Goal: Information Seeking & Learning: Learn about a topic

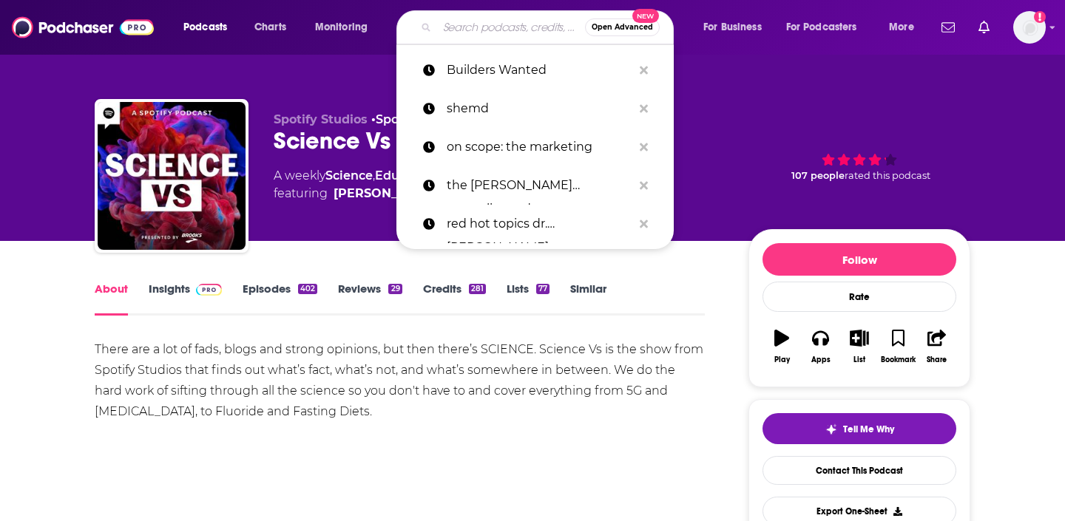
click at [463, 22] on input "Search podcasts, credits, & more..." at bounding box center [511, 28] width 148 height 24
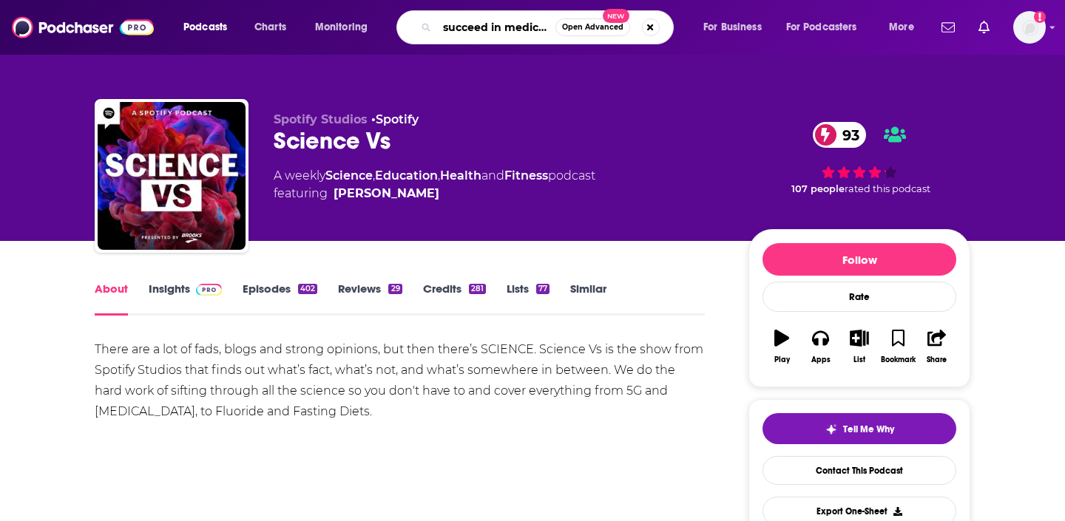
type input "succeed in medicine"
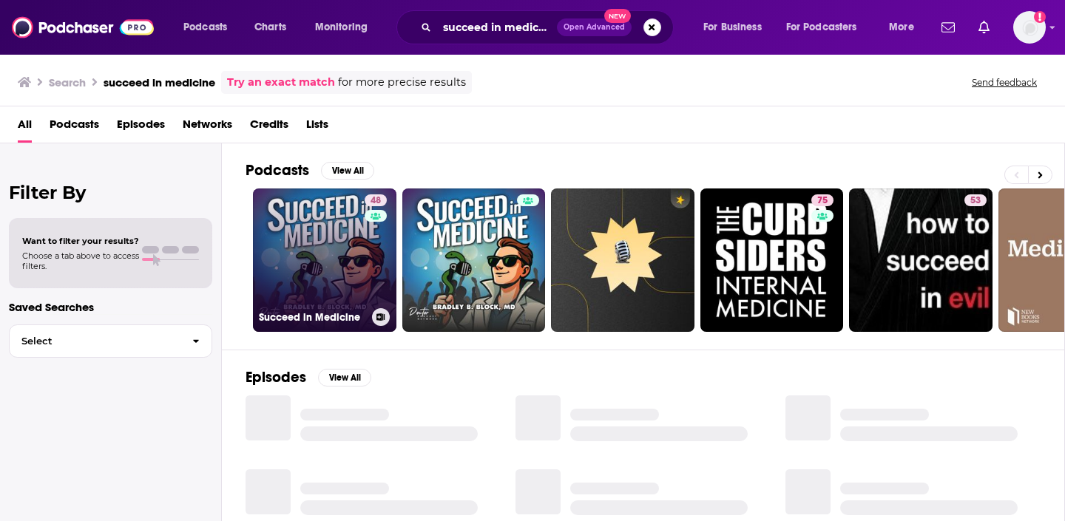
click at [296, 231] on link "48 Succeed in Medicine" at bounding box center [324, 260] width 143 height 143
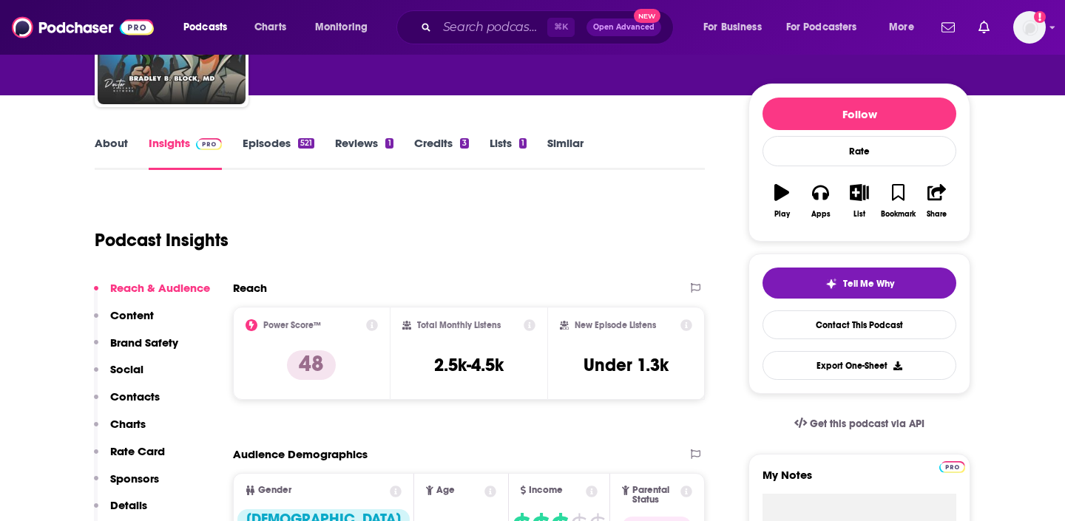
scroll to position [163, 0]
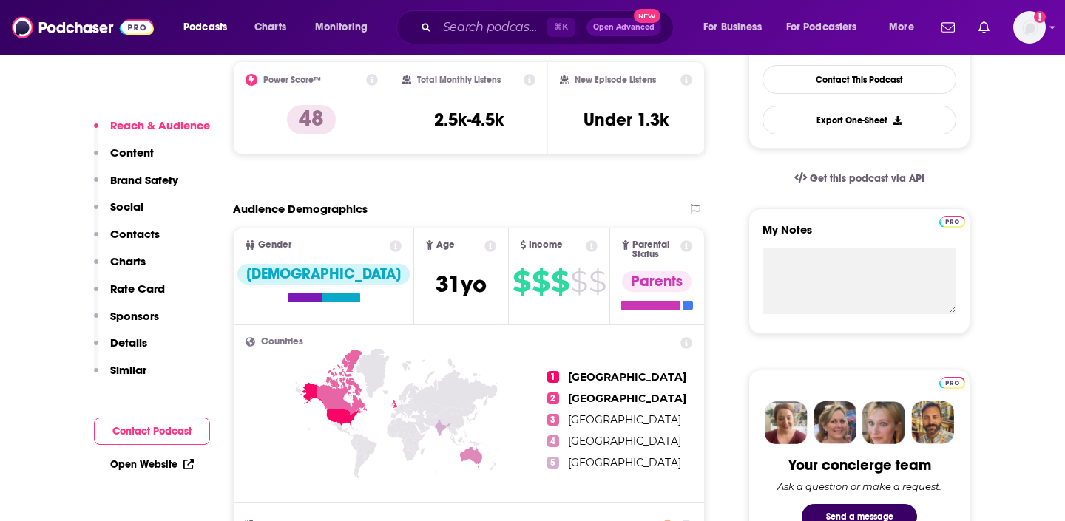
click at [135, 232] on p "Contacts" at bounding box center [135, 234] width 50 height 14
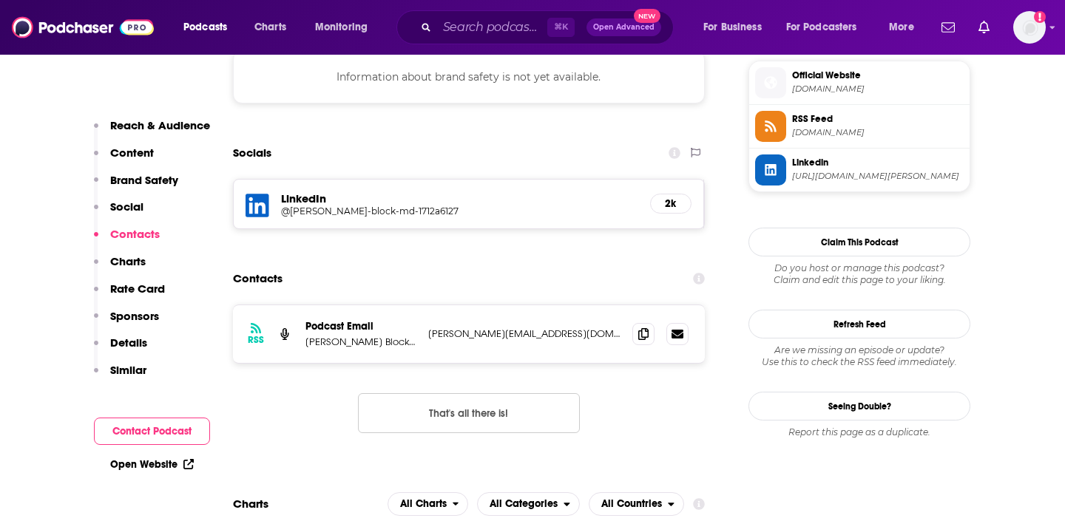
scroll to position [1341, 0]
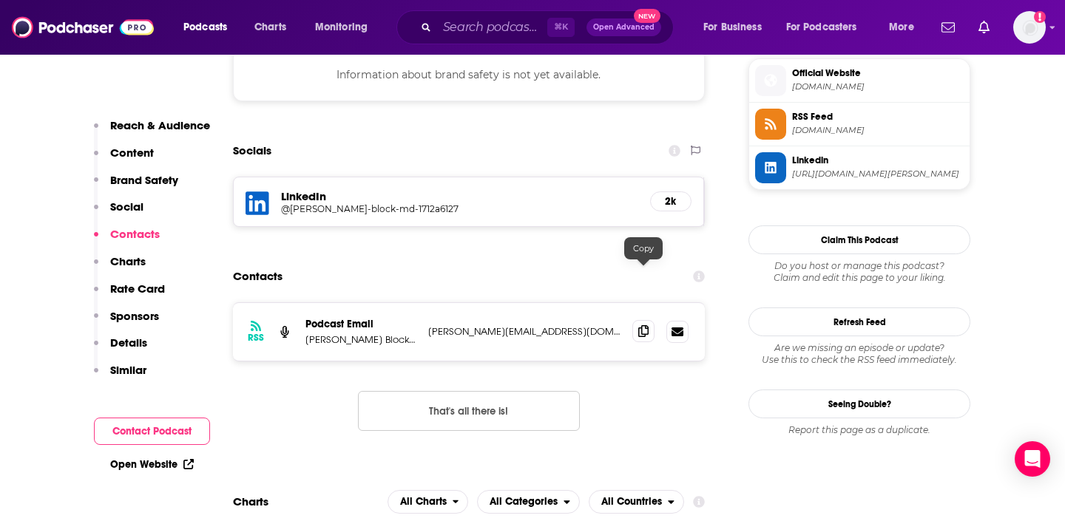
click at [646, 325] on icon at bounding box center [643, 331] width 10 height 12
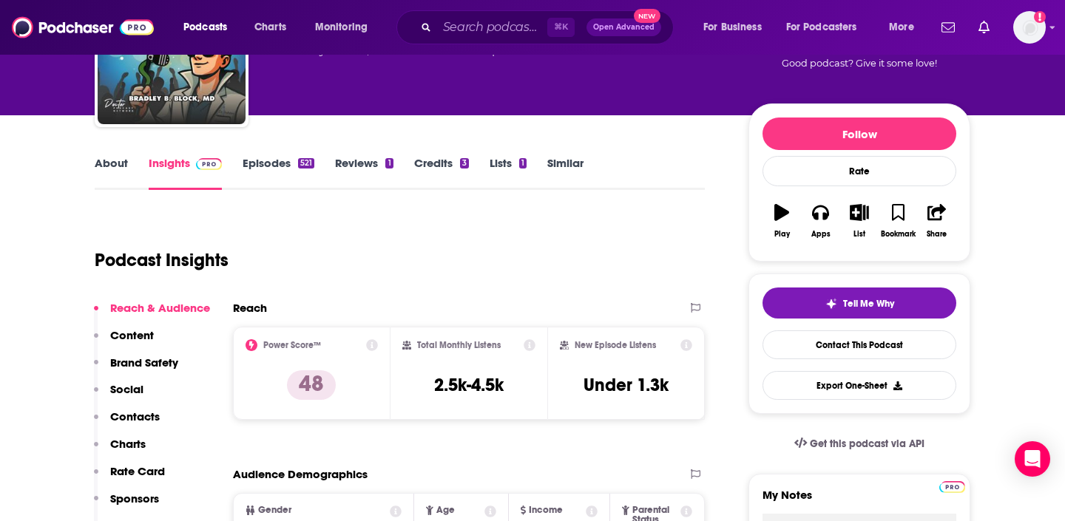
scroll to position [0, 0]
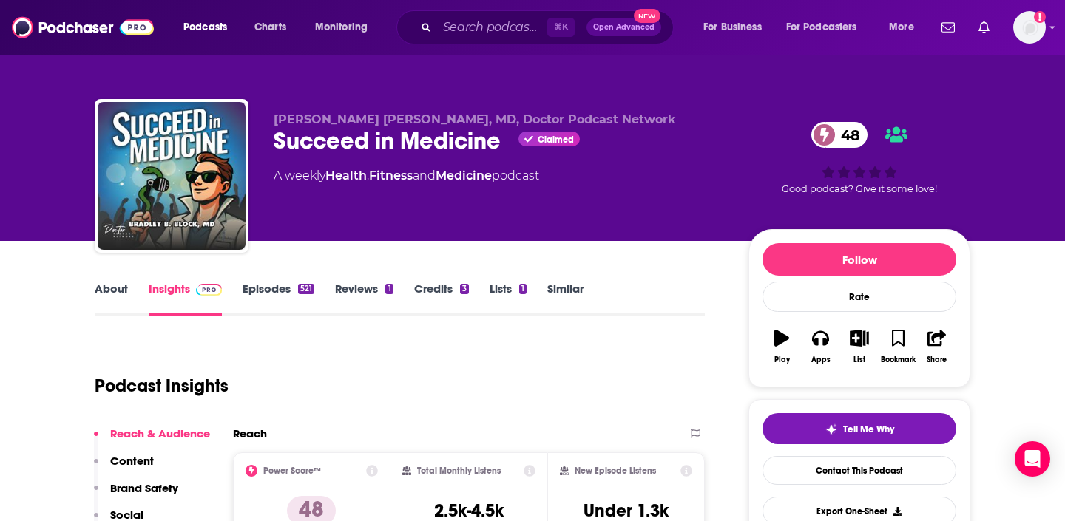
click at [118, 285] on link "About" at bounding box center [111, 299] width 33 height 34
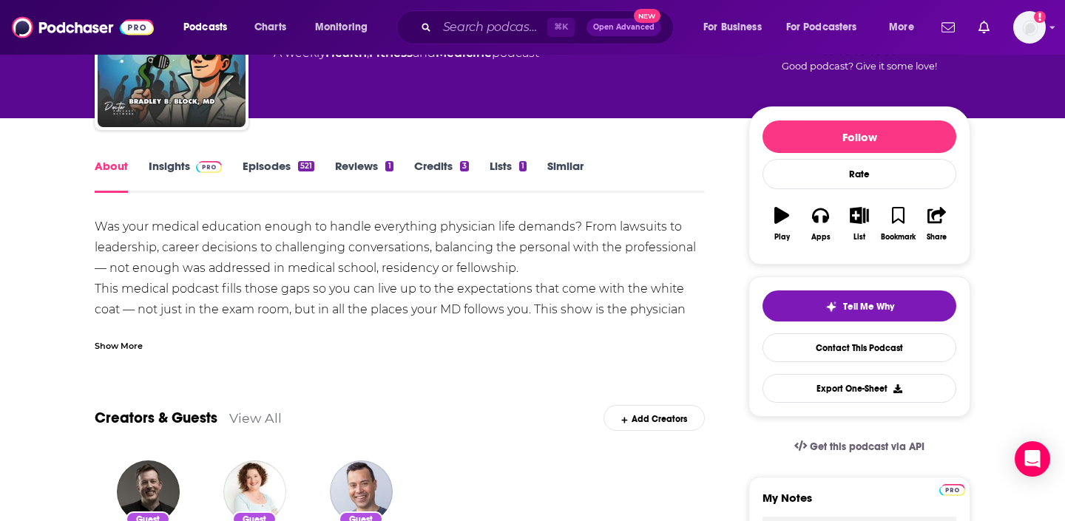
scroll to position [124, 0]
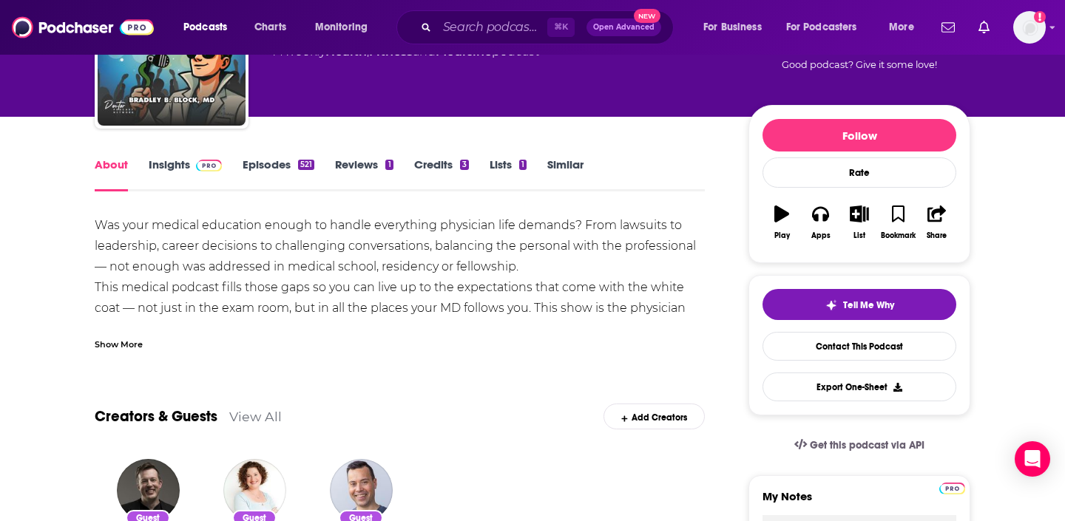
click at [124, 345] on div "Show More" at bounding box center [119, 343] width 48 height 14
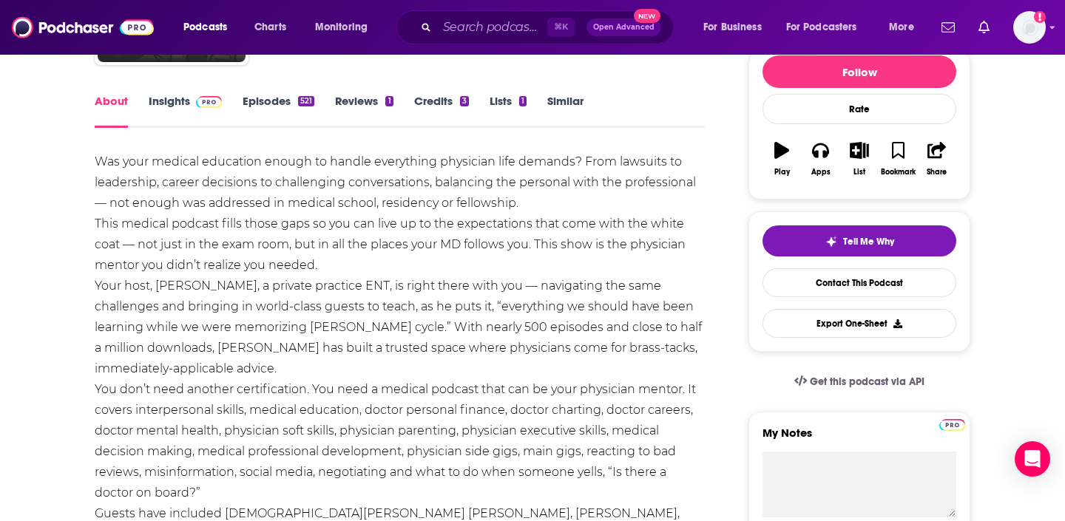
scroll to position [189, 0]
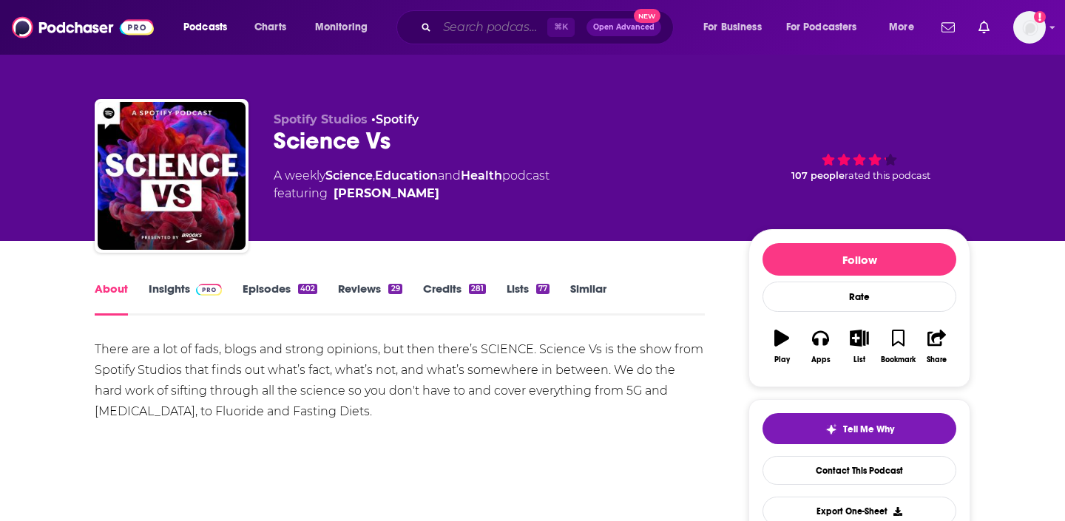
click at [461, 29] on input "Search podcasts, credits, & more..." at bounding box center [492, 28] width 110 height 24
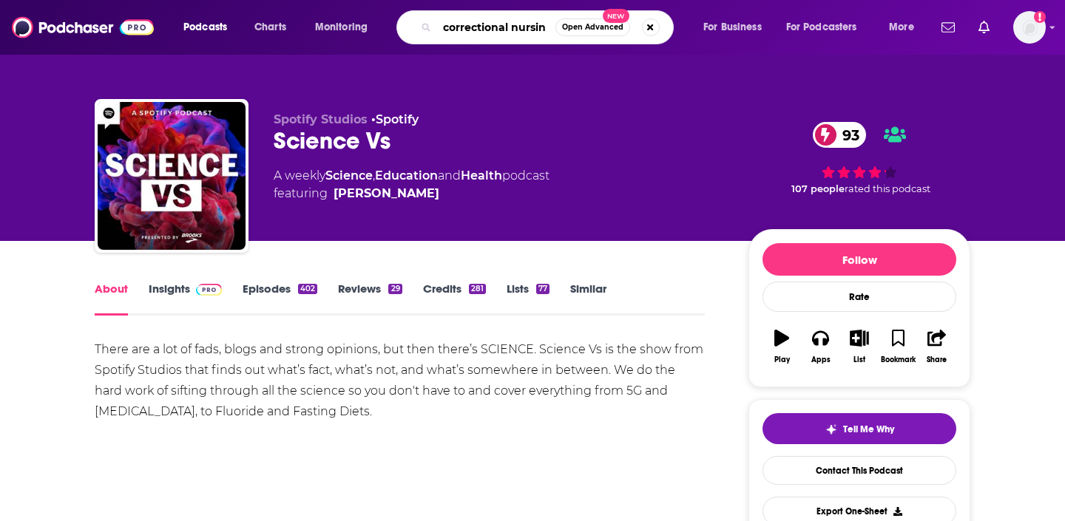
type input "correctional nursing"
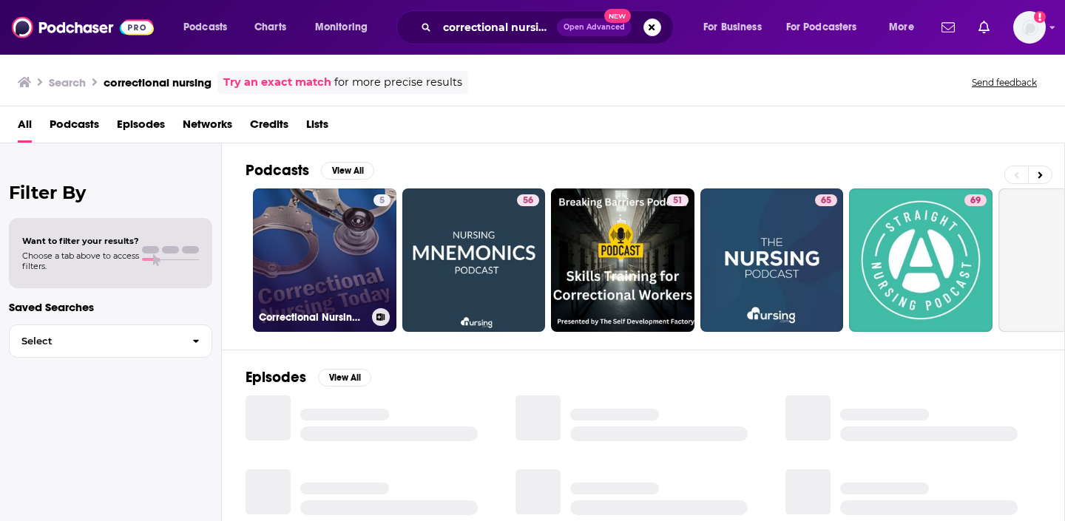
click at [311, 220] on link "5 Correctional Nursing Today Podcast" at bounding box center [324, 260] width 143 height 143
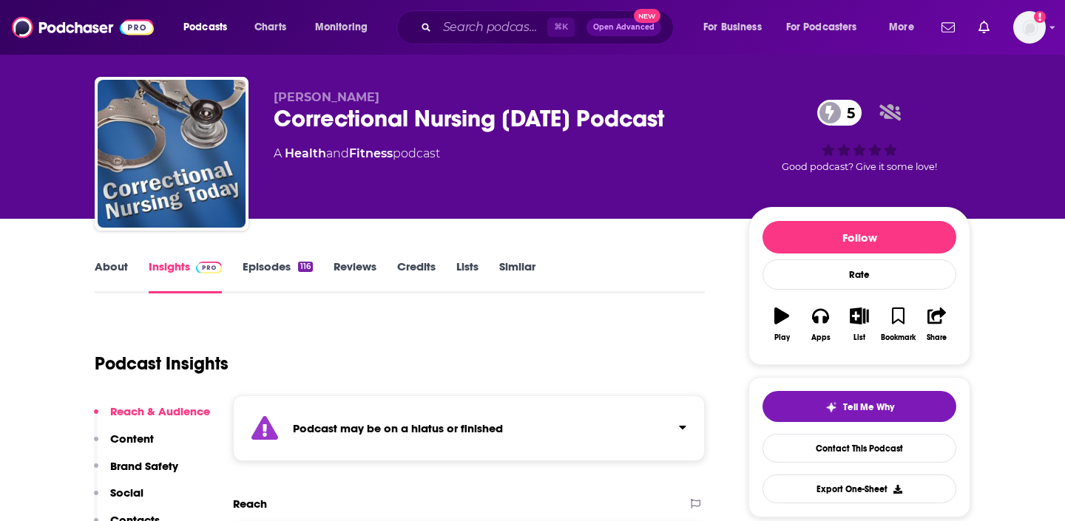
scroll to position [46, 0]
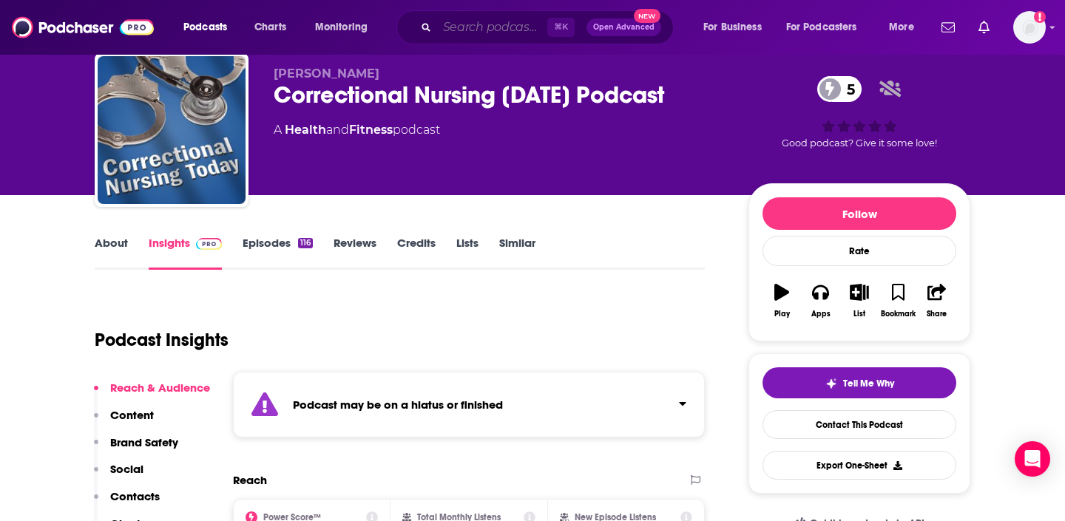
click at [468, 35] on input "Search podcasts, credits, & more..." at bounding box center [492, 28] width 110 height 24
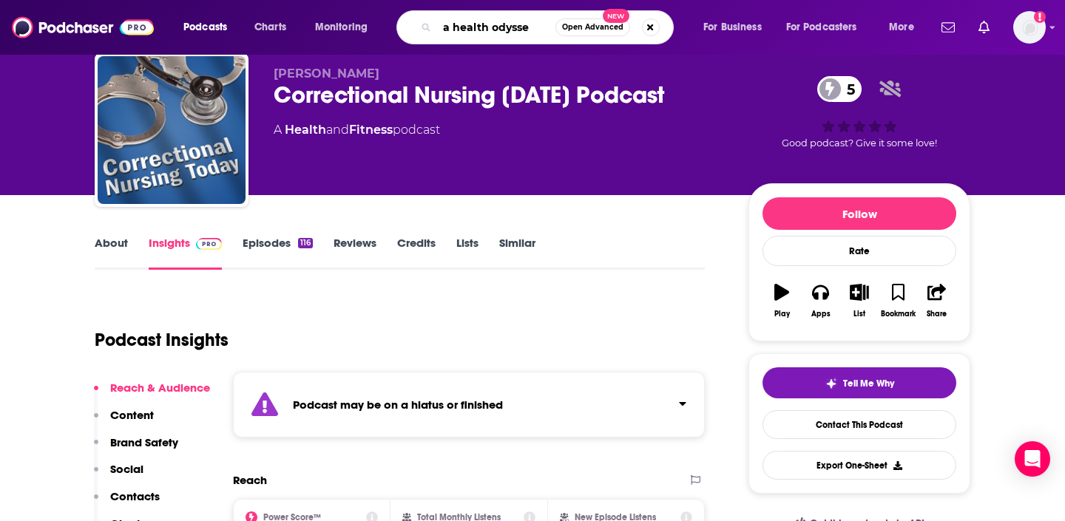
type input "a health odyssey"
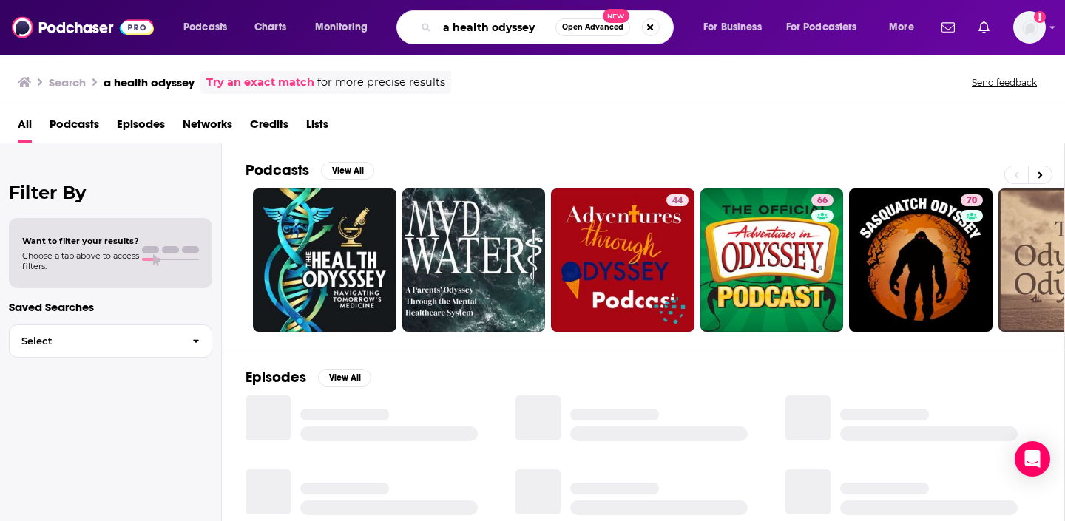
click at [476, 30] on input "a health odyssey" at bounding box center [496, 28] width 118 height 24
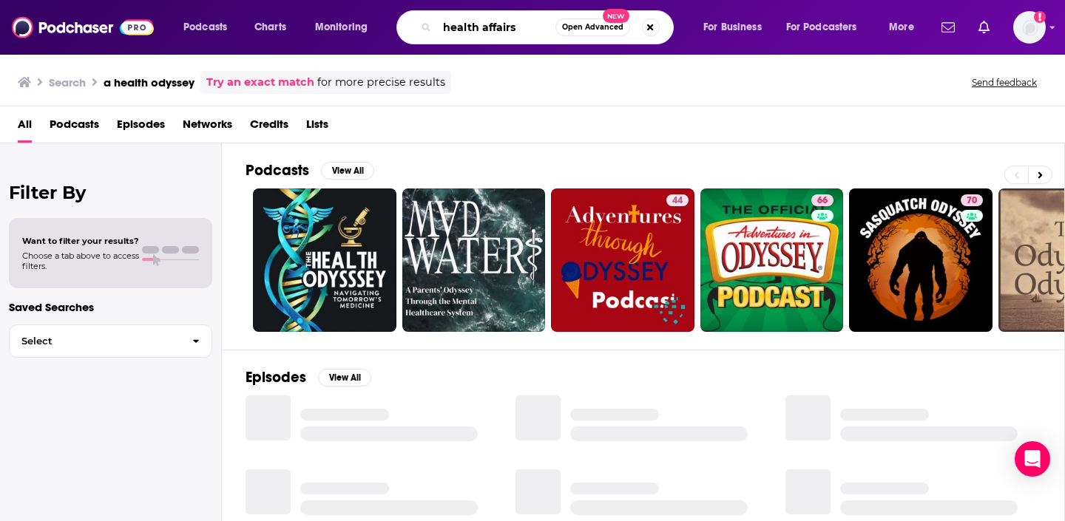
type input "health affairs"
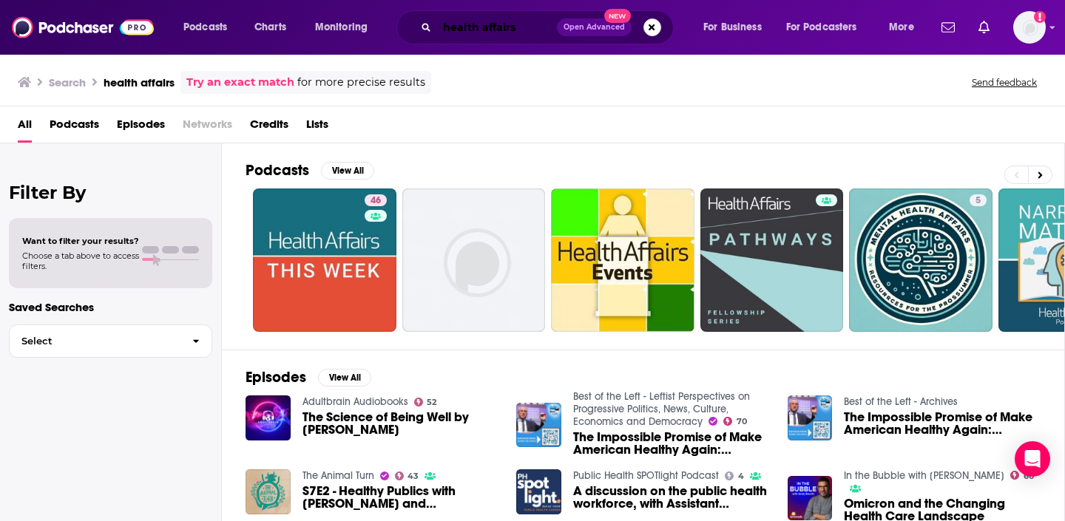
click at [485, 35] on input "health affairs" at bounding box center [497, 28] width 120 height 24
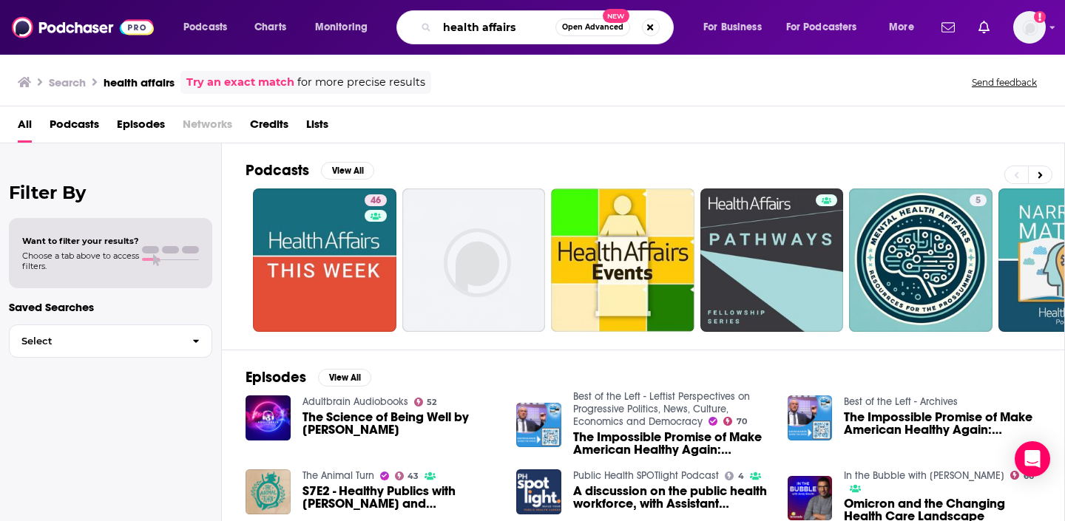
click at [485, 35] on input "health affairs" at bounding box center [496, 28] width 118 height 24
paste input "The Prison Nurse Podcast"
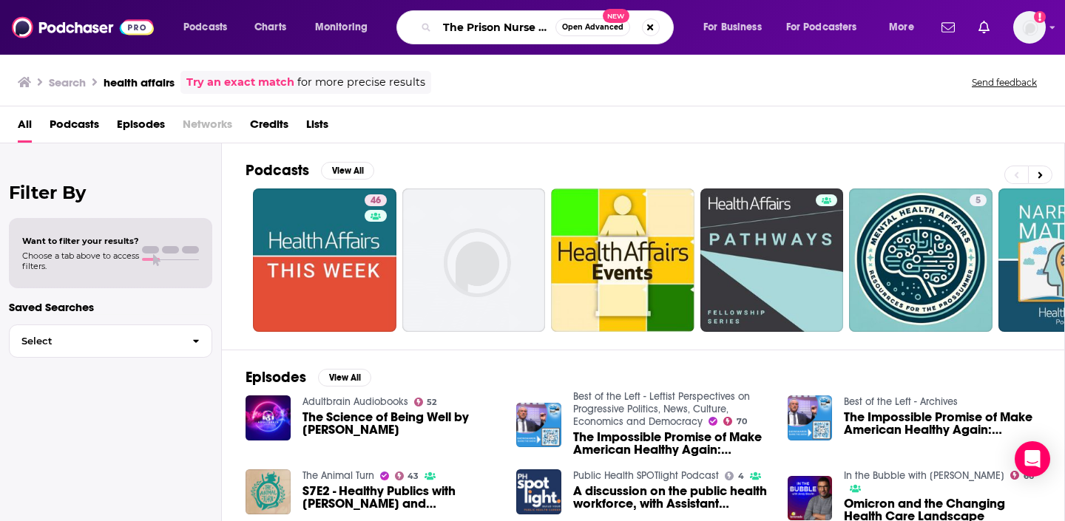
scroll to position [0, 34]
type input "The Prison Nurse Podcast"
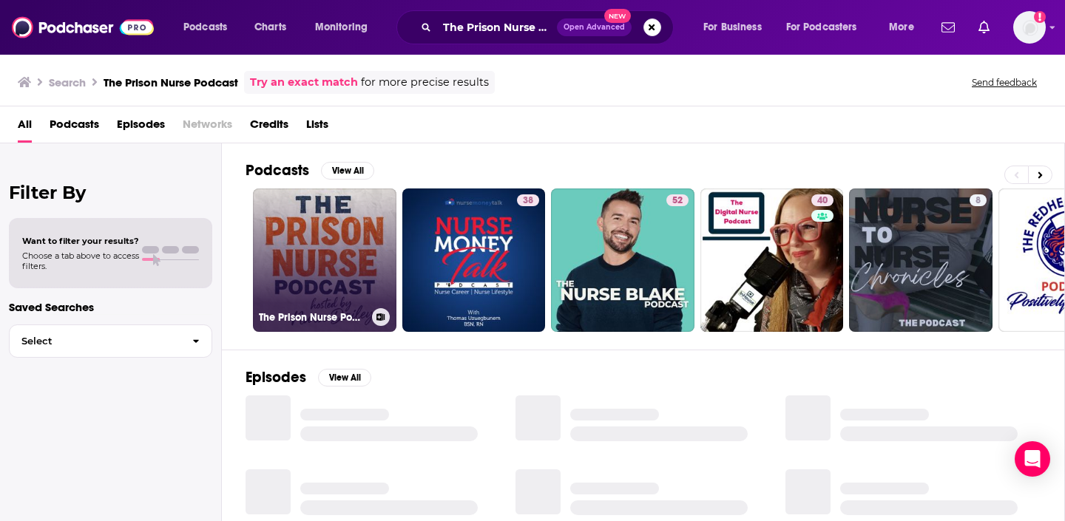
click at [318, 256] on link "The Prison Nurse Podcast" at bounding box center [324, 260] width 143 height 143
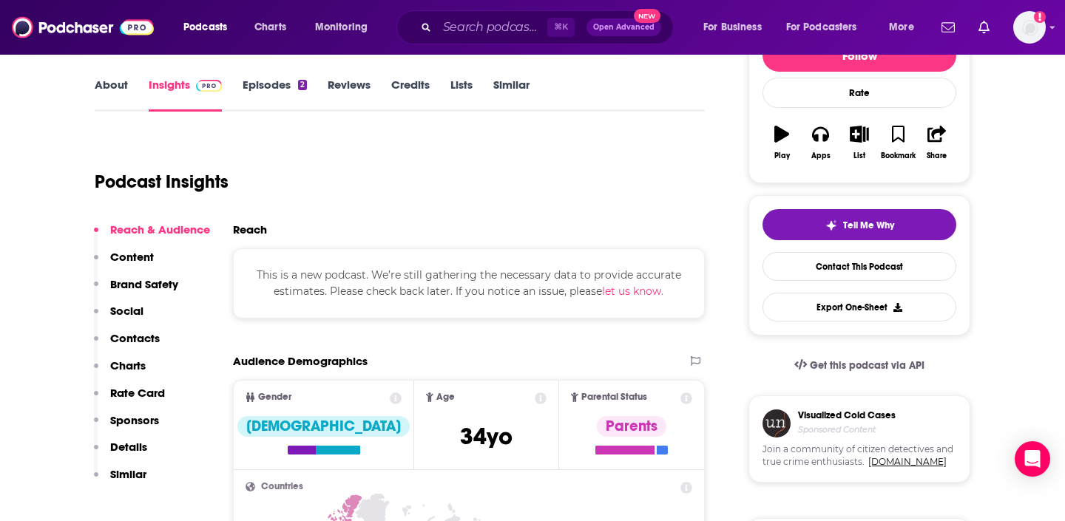
click at [132, 337] on p "Contacts" at bounding box center [135, 338] width 50 height 14
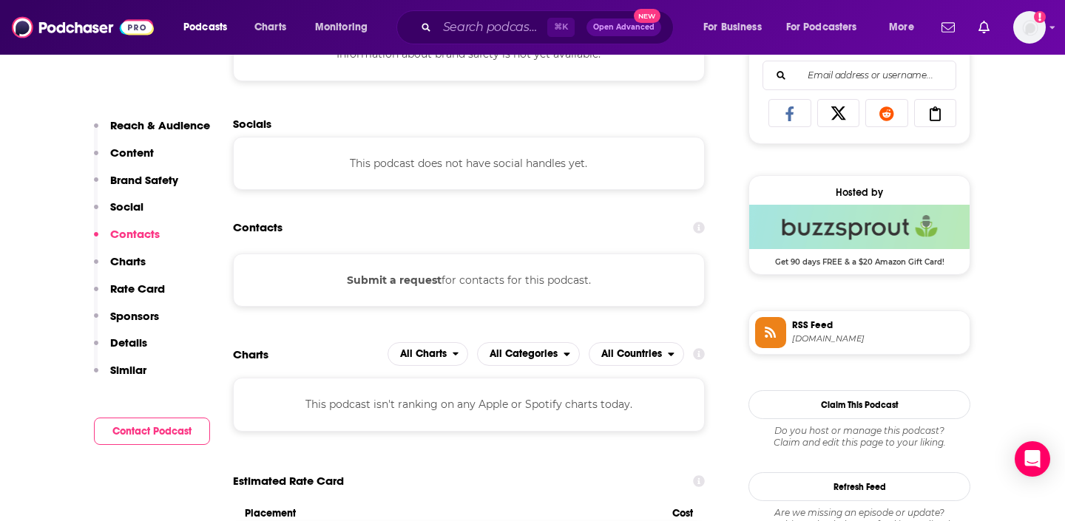
scroll to position [1094, 0]
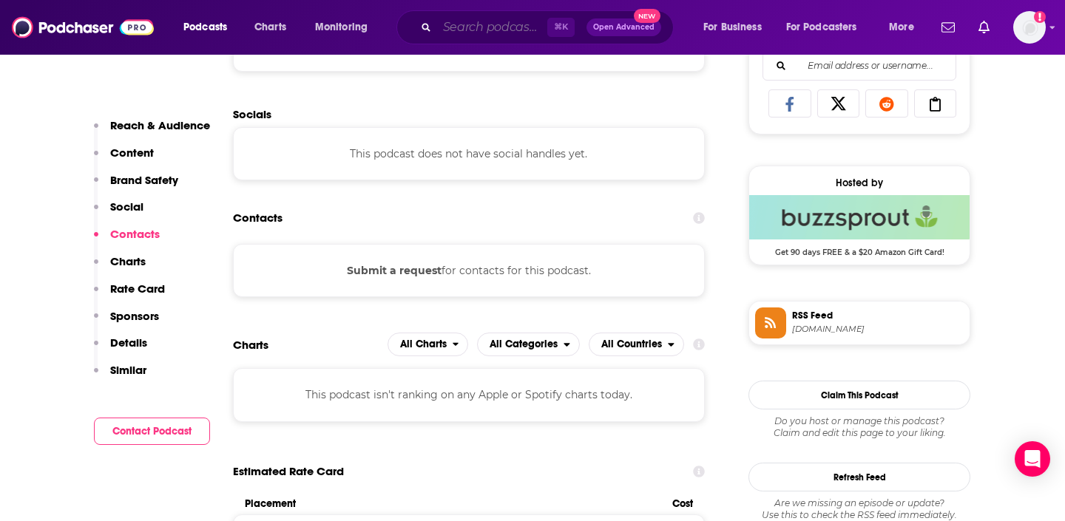
click at [488, 19] on input "Search podcasts, credits, & more..." at bounding box center [492, 28] width 110 height 24
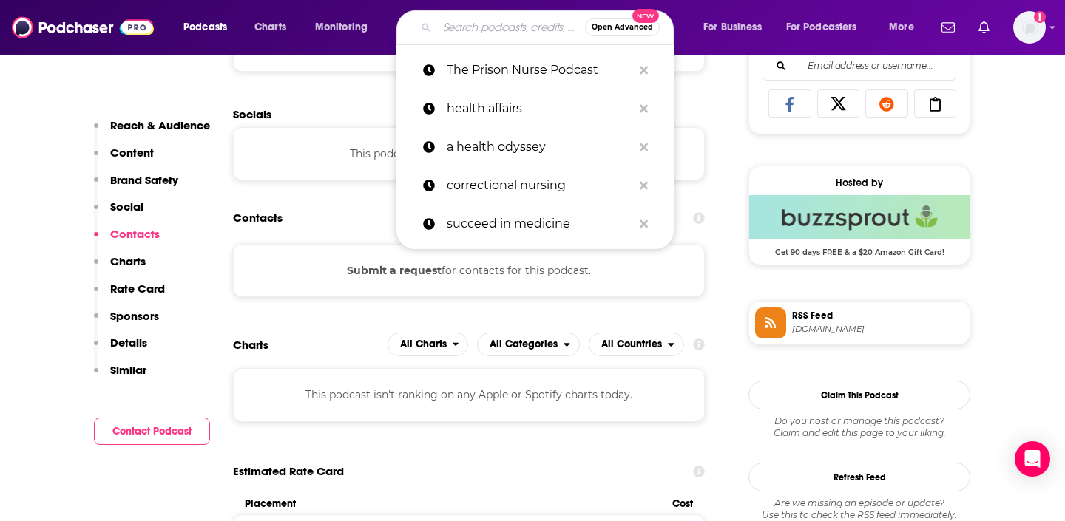
paste input "Correctional Nursing [DATE] Podcast"
type input "Correctional Nursing [DATE] Podcast"
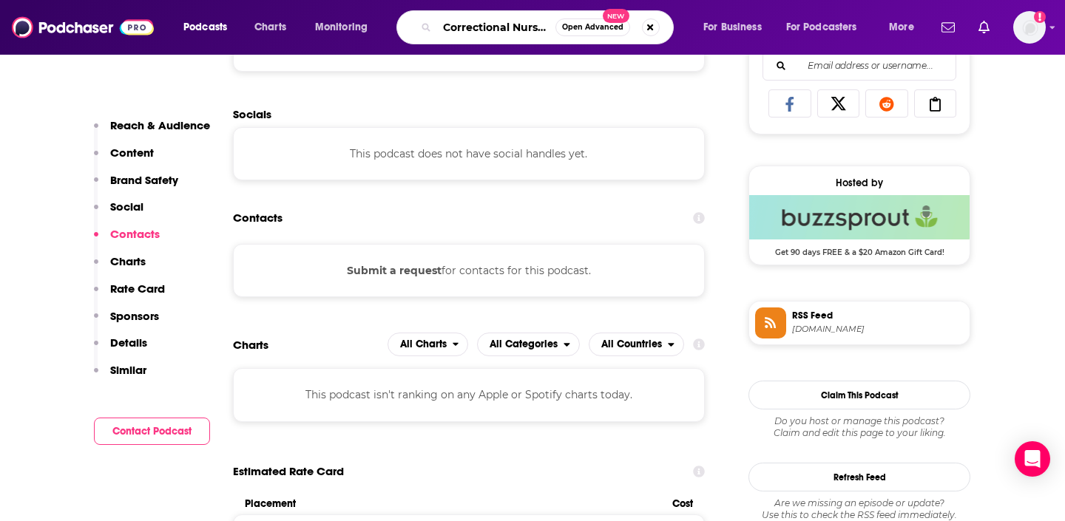
scroll to position [0, 89]
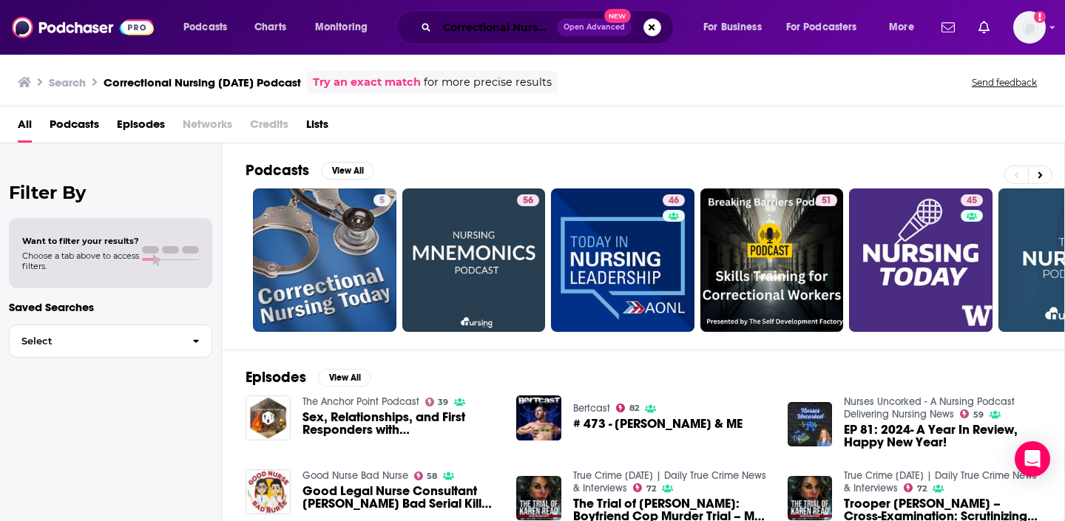
click at [456, 25] on input "Correctional Nursing [DATE] Podcast" at bounding box center [497, 28] width 120 height 24
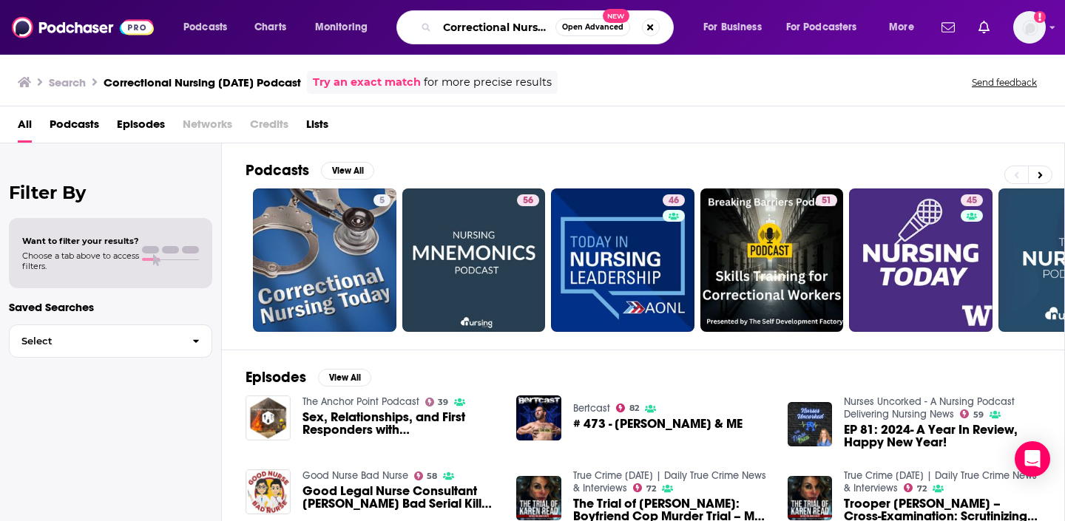
click at [456, 25] on input "Correctional Nursing [DATE] Podcast" at bounding box center [496, 28] width 118 height 24
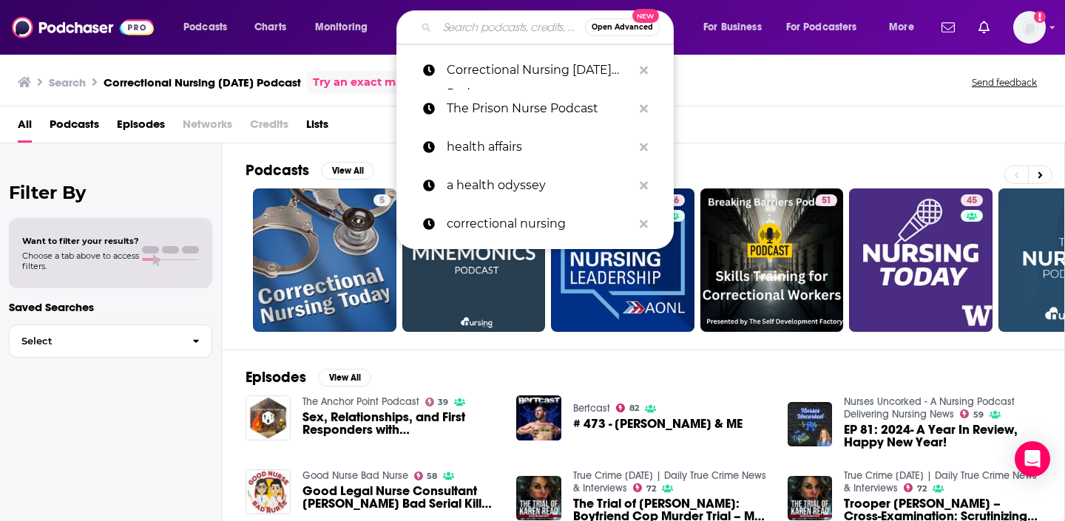
paste input "The PrisonCare Podcast"
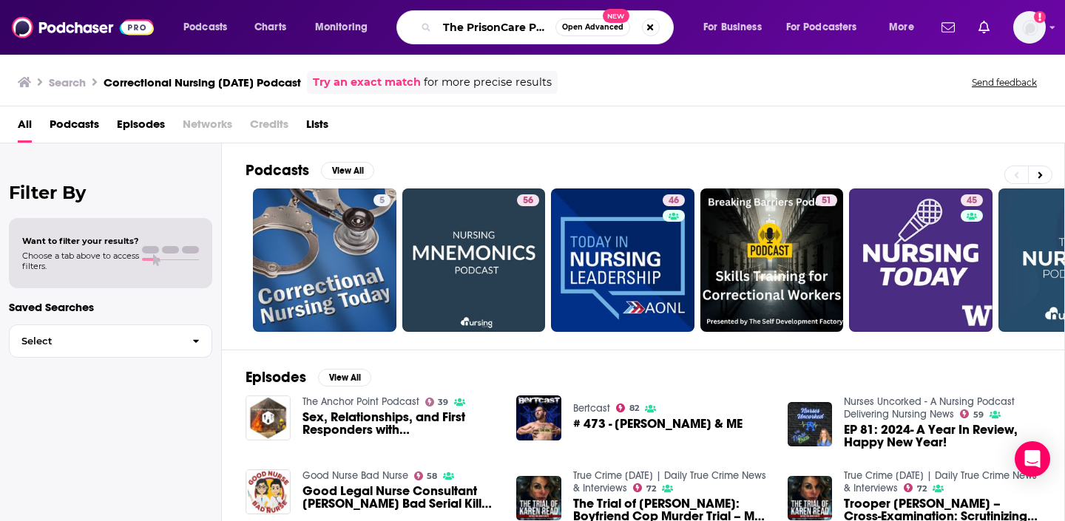
scroll to position [0, 24]
type input "The PrisonCare Podcast"
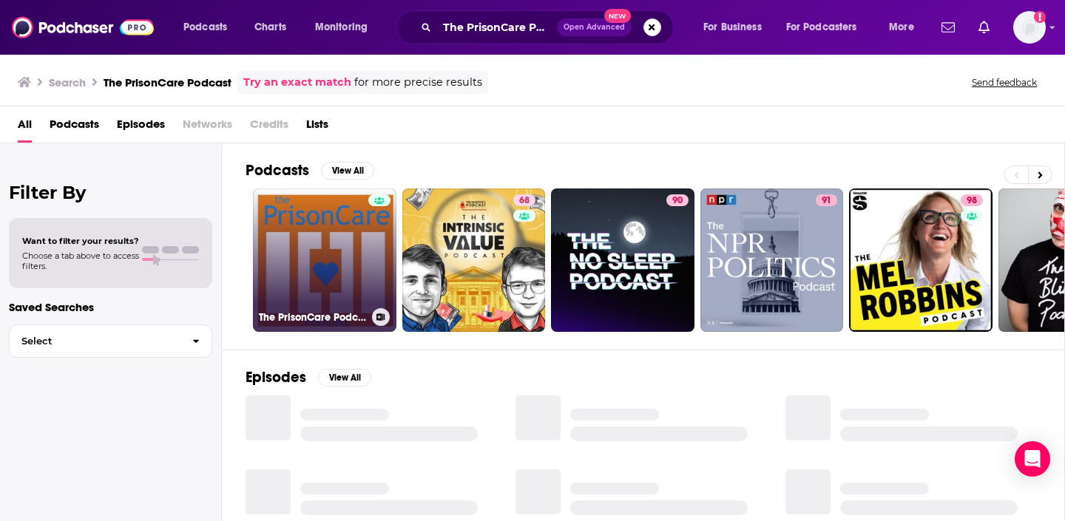
click at [336, 274] on link "The PrisonCare Podcast" at bounding box center [324, 260] width 143 height 143
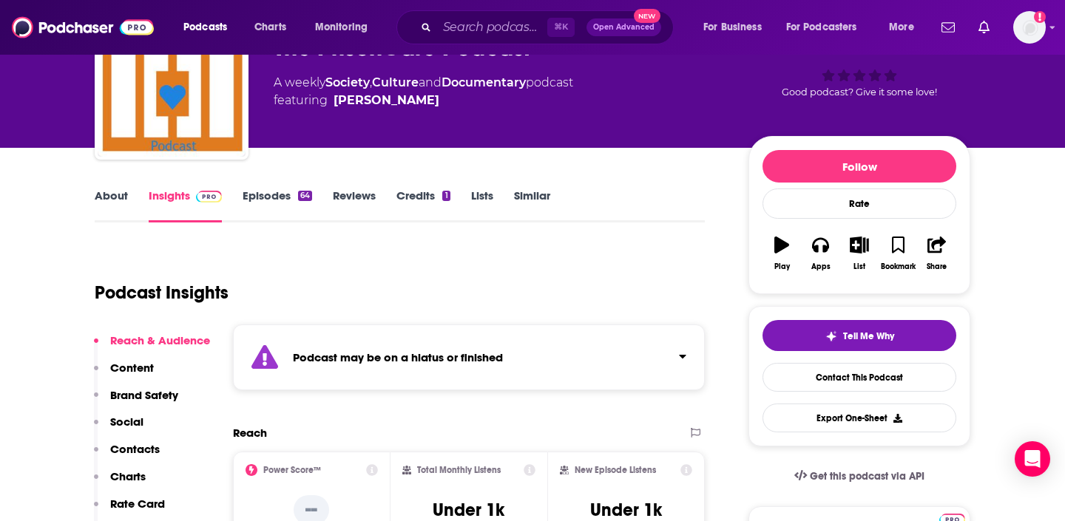
scroll to position [111, 0]
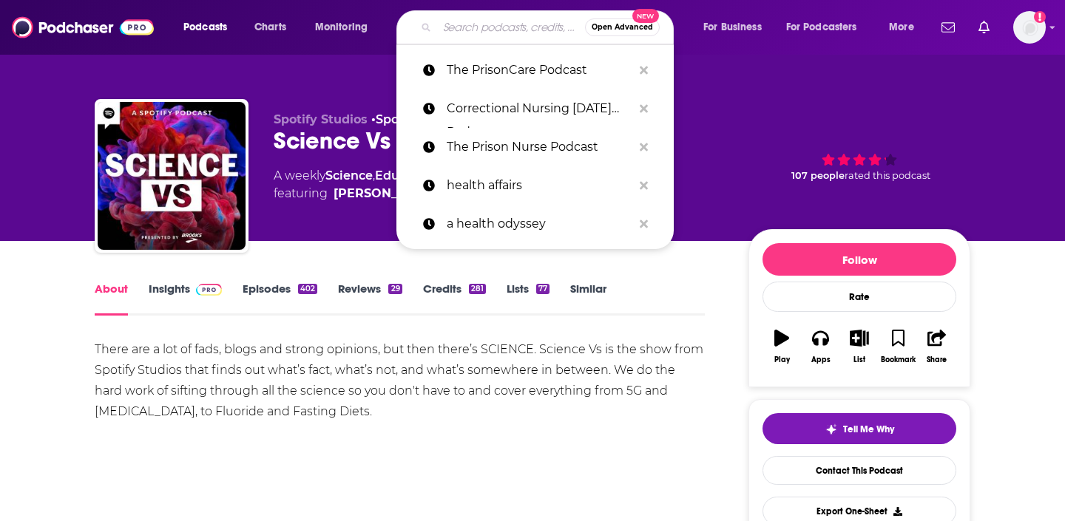
click at [440, 25] on input "Search podcasts, credits, & more..." at bounding box center [511, 28] width 148 height 24
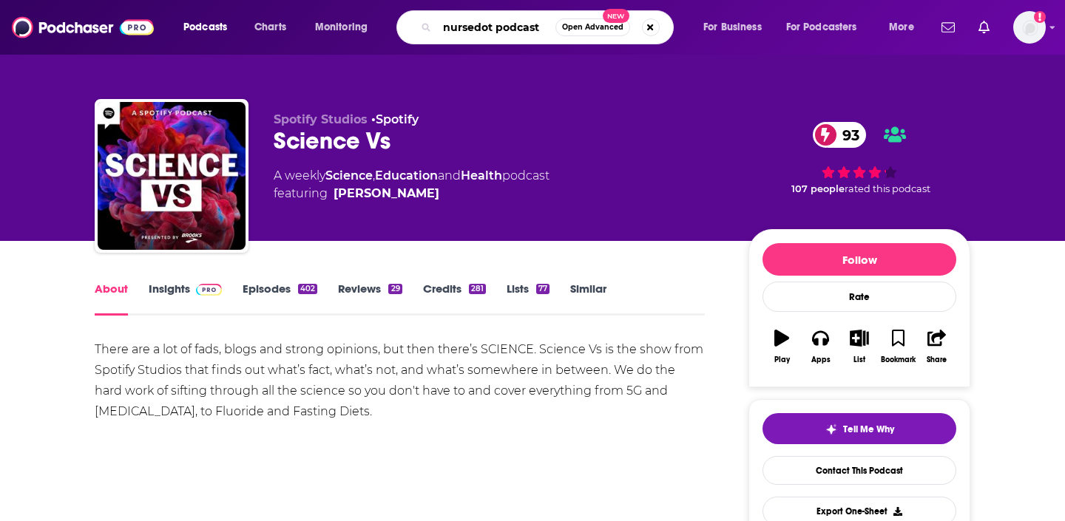
type input "nursedot podcast"
click at [652, 30] on button "Search podcasts, credits, & more..." at bounding box center [651, 27] width 18 height 18
type input "nursedot podcast"
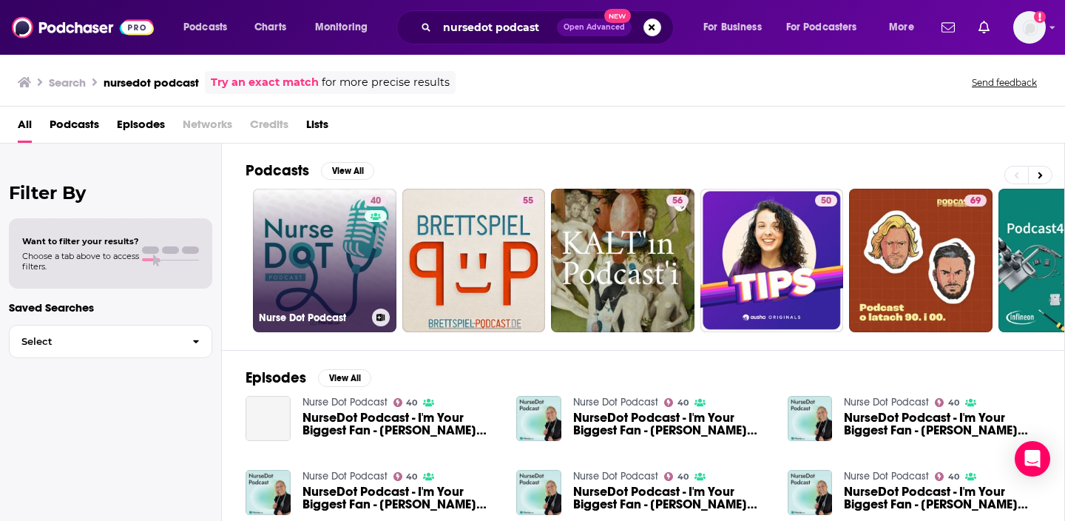
click at [304, 283] on link "40 Nurse Dot Podcast" at bounding box center [324, 260] width 143 height 143
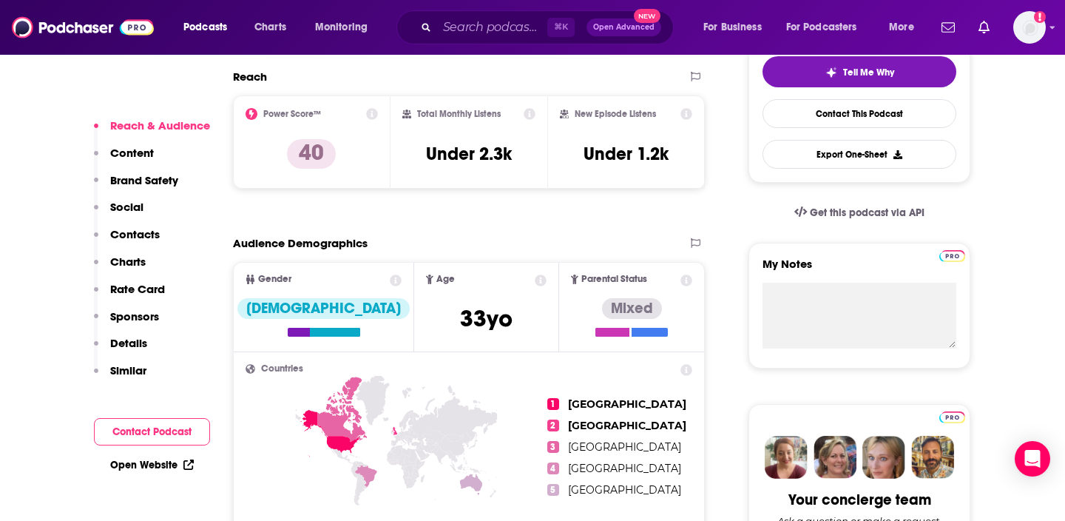
scroll to position [336, 0]
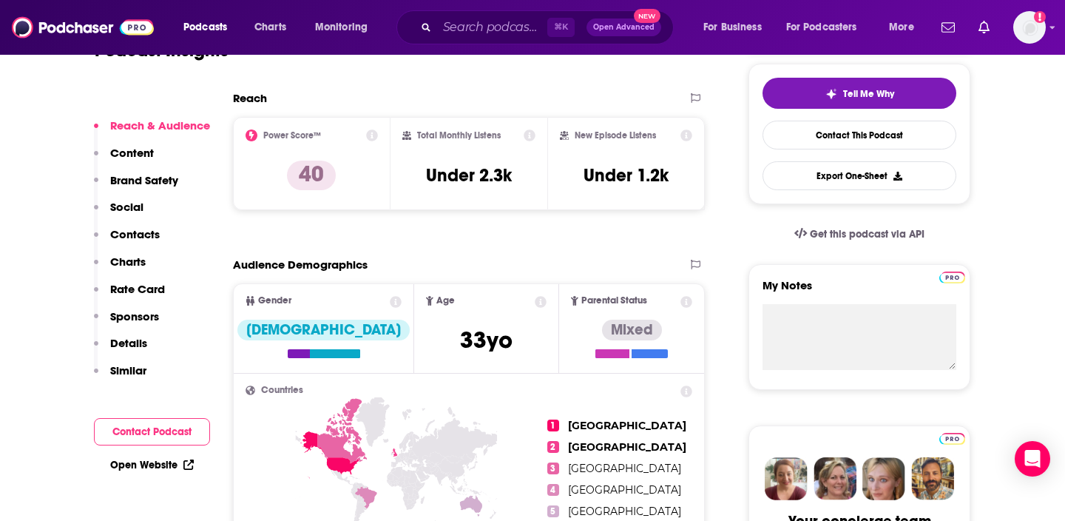
click at [160, 235] on div "Reach & Audience Content Brand Safety Social Contacts Charts Rate Card Sponsors…" at bounding box center [152, 254] width 116 height 272
click at [141, 234] on p "Contacts" at bounding box center [135, 234] width 50 height 14
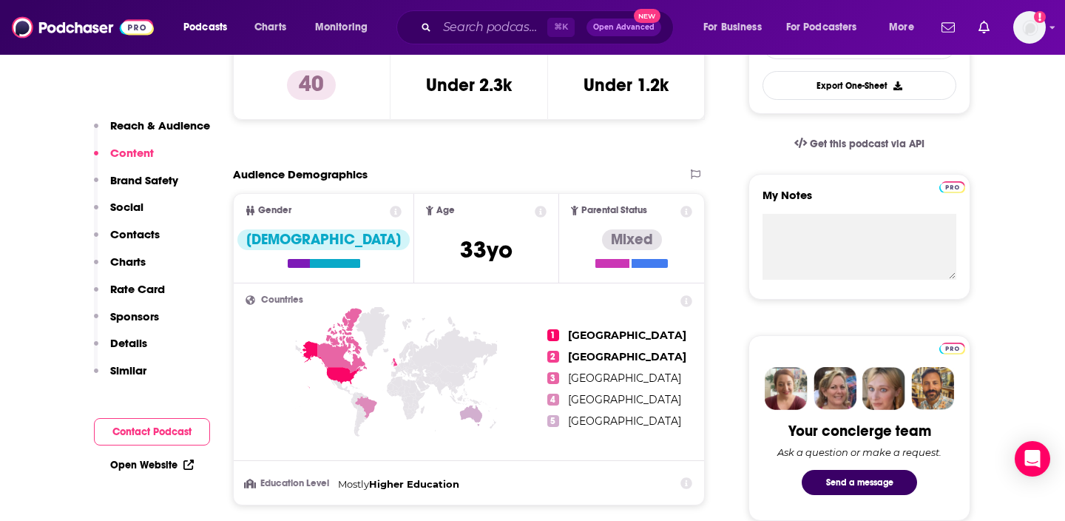
scroll to position [0, 0]
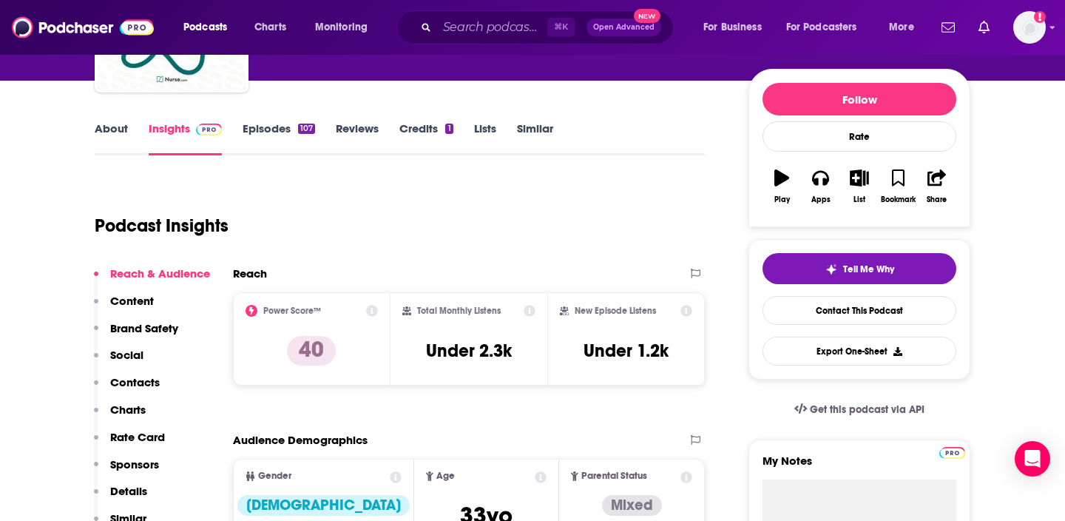
click at [136, 385] on p "Contacts" at bounding box center [135, 382] width 50 height 14
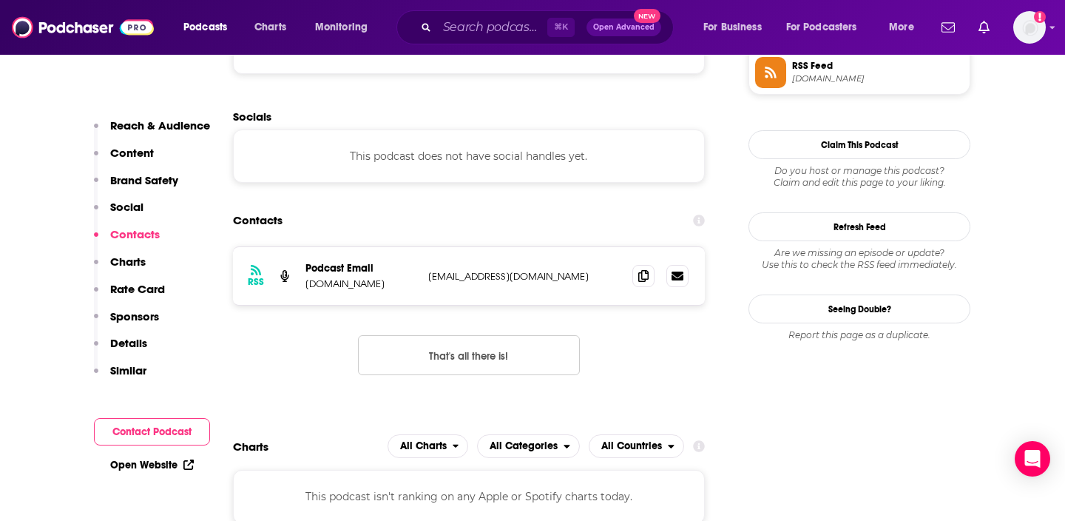
scroll to position [1132, 0]
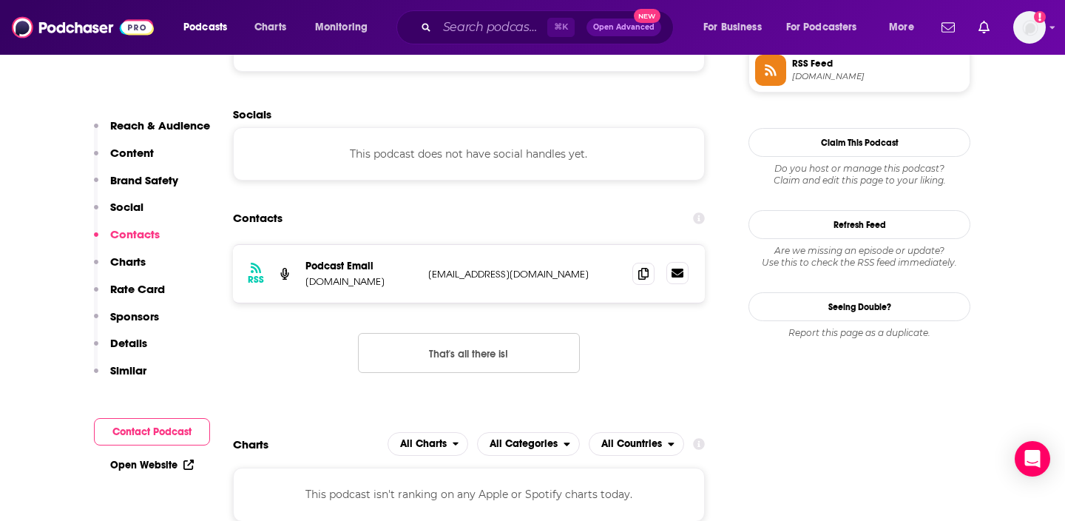
click at [674, 275] on icon at bounding box center [678, 273] width 12 height 12
click at [644, 275] on icon at bounding box center [643, 273] width 10 height 12
click at [453, 36] on input "Search podcasts, credits, & more..." at bounding box center [492, 28] width 110 height 24
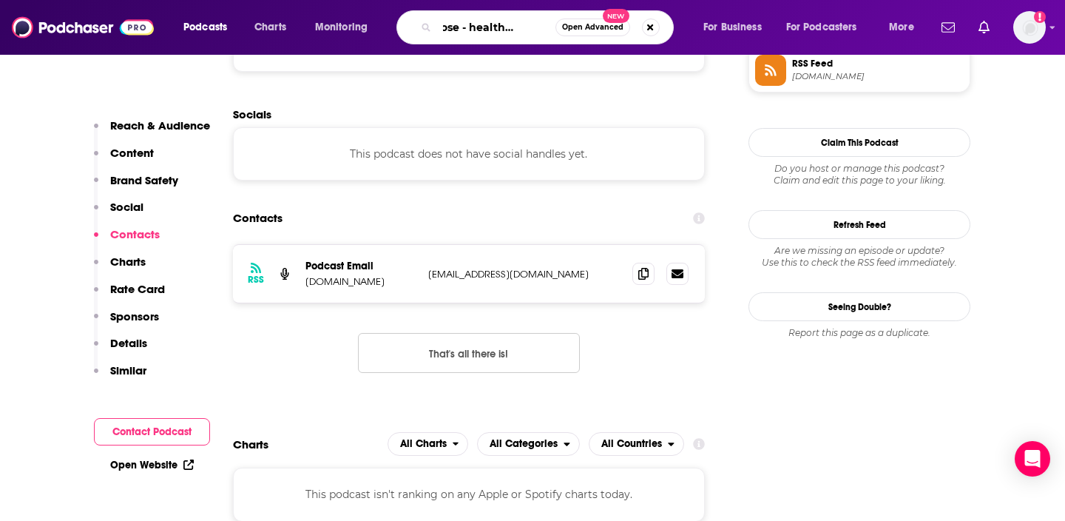
scroll to position [0, 49]
type input "the dose - health behind bars"
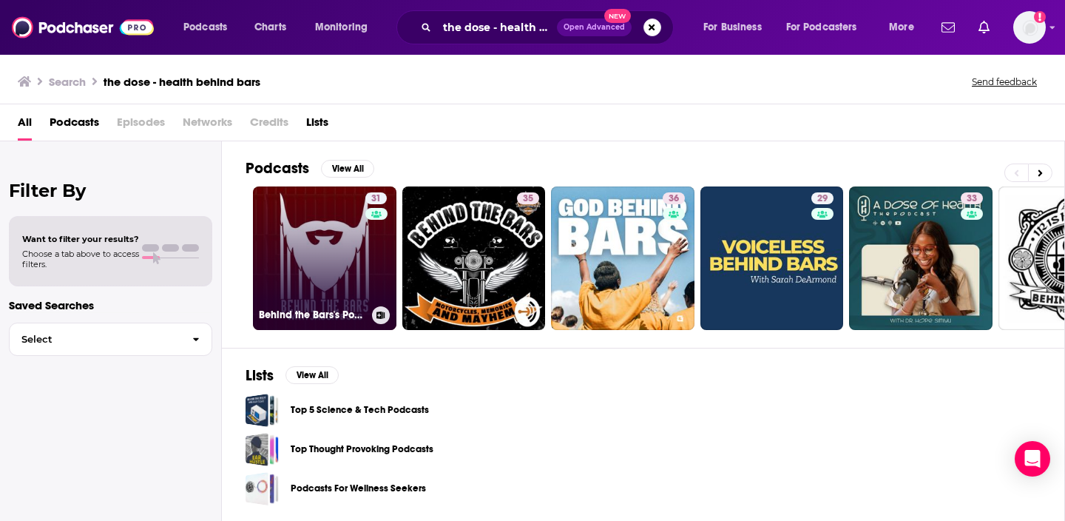
click at [324, 269] on link "31 Behind the Bars's Podcast" at bounding box center [324, 257] width 143 height 143
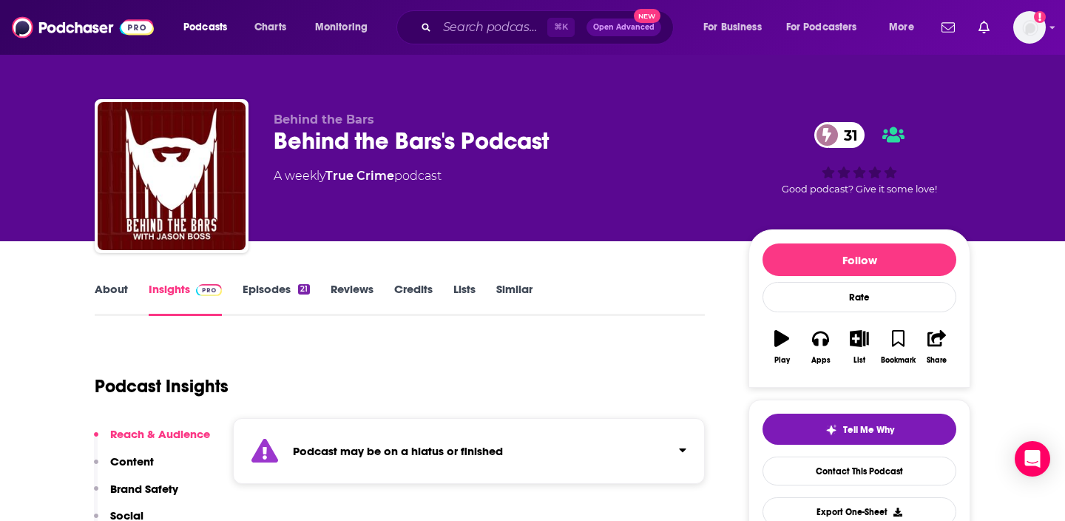
click at [126, 293] on link "About" at bounding box center [111, 299] width 33 height 34
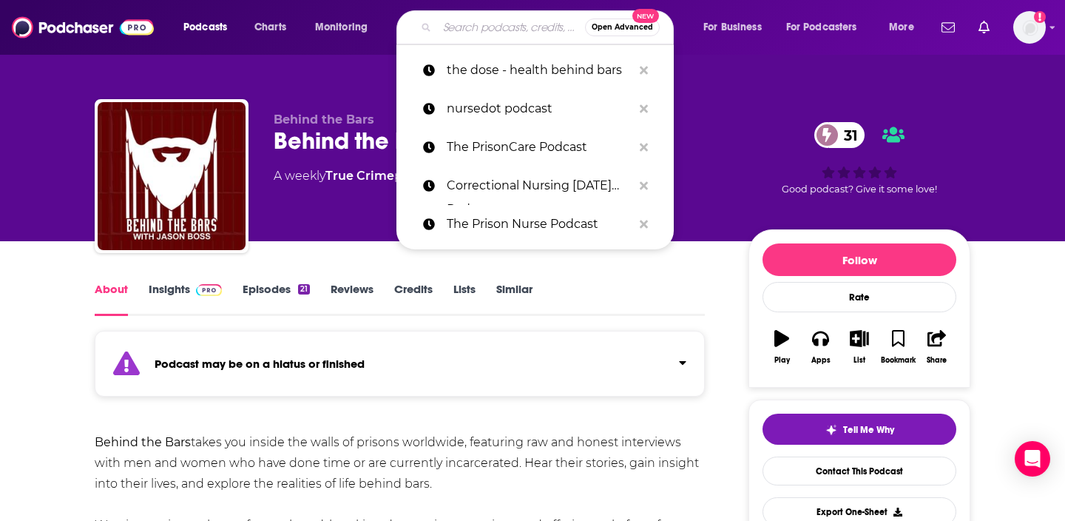
click at [459, 31] on input "Search podcasts, credits, & more..." at bounding box center [511, 28] width 148 height 24
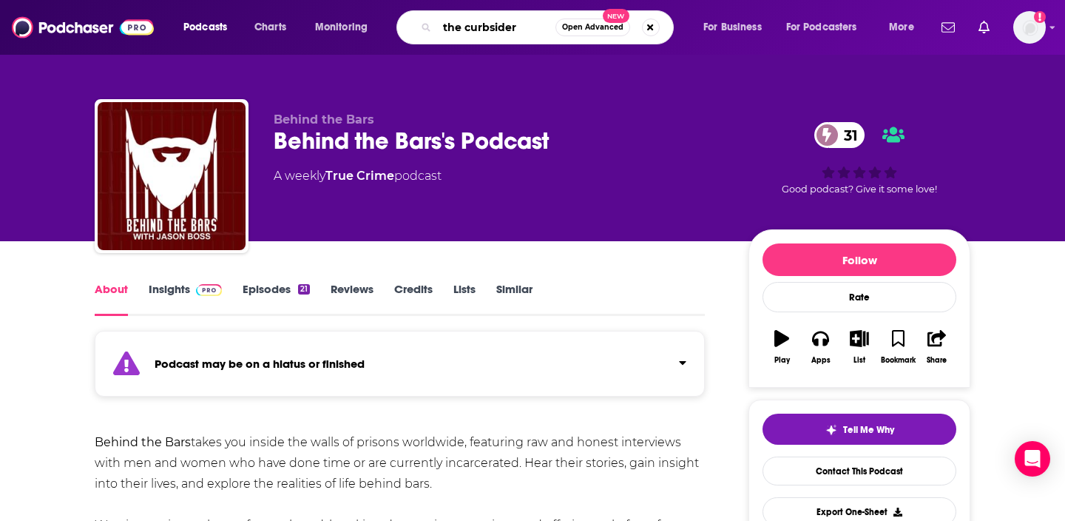
type input "the curbsiders"
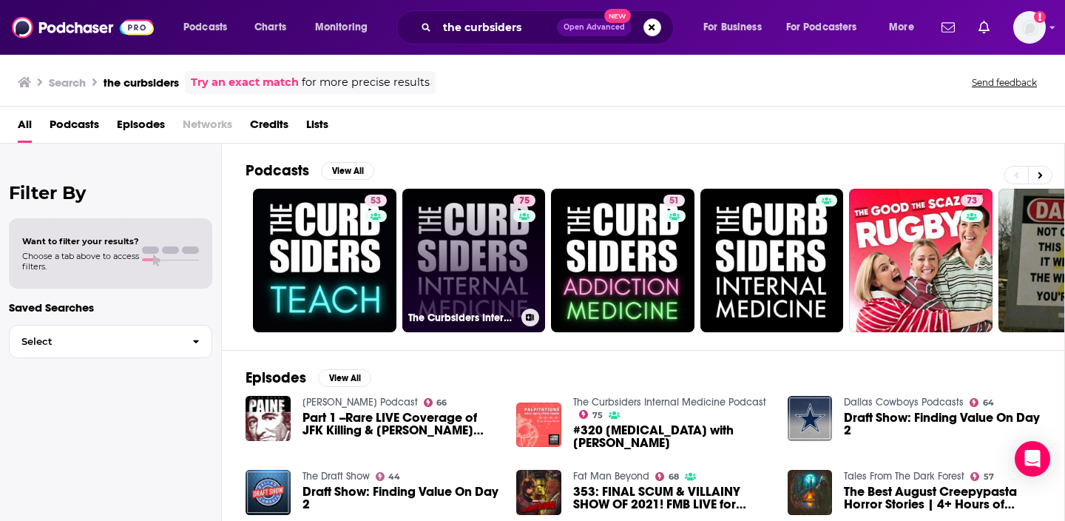
click at [486, 271] on link "75 The Curbsiders Internal Medicine Podcast" at bounding box center [473, 260] width 143 height 143
